Goal: Use online tool/utility: Utilize a website feature to perform a specific function

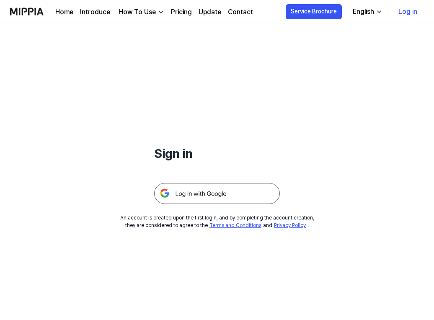
click at [207, 191] on img at bounding box center [217, 193] width 126 height 21
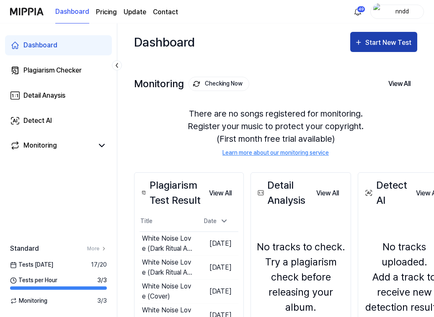
click at [372, 45] on div "Start New Test" at bounding box center [389, 42] width 48 height 11
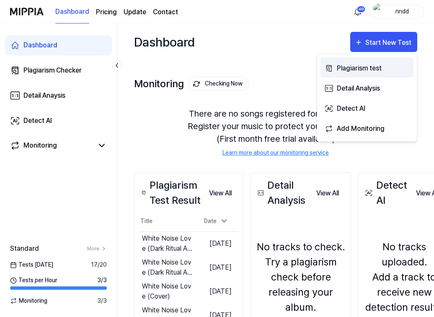
click at [348, 69] on div "Plagiarism test" at bounding box center [373, 68] width 73 height 11
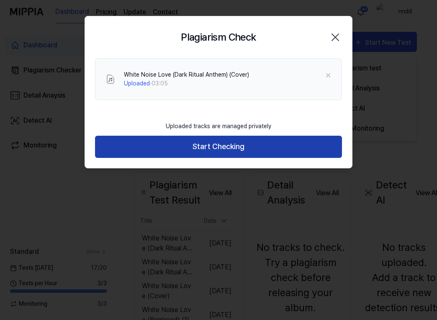
click at [251, 136] on button "Start Checking" at bounding box center [218, 147] width 247 height 22
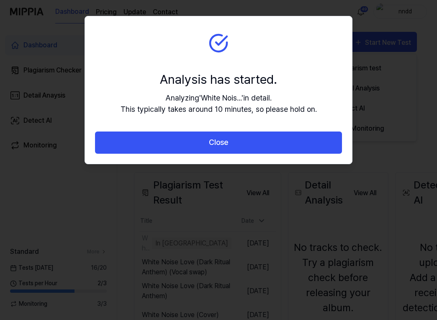
click at [251, 136] on button "Close" at bounding box center [218, 142] width 247 height 22
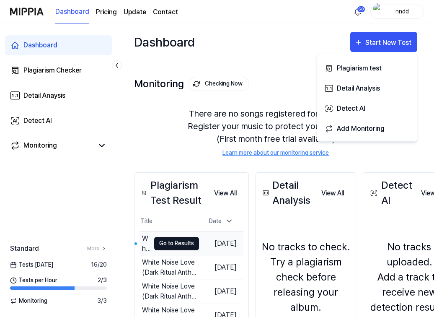
click at [156, 242] on button "Go to Results" at bounding box center [176, 243] width 45 height 13
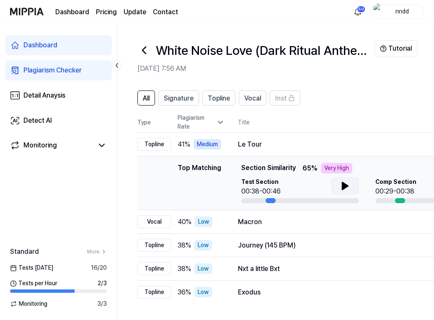
click at [343, 183] on icon at bounding box center [345, 186] width 6 height 8
click at [340, 185] on icon at bounding box center [345, 186] width 10 height 10
